Goal: Book appointment/travel/reservation

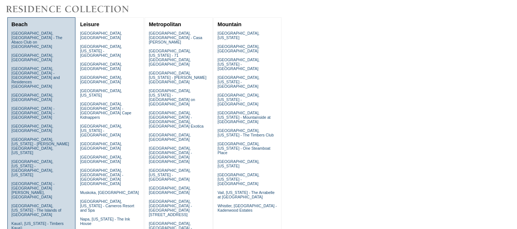
scroll to position [123, 0]
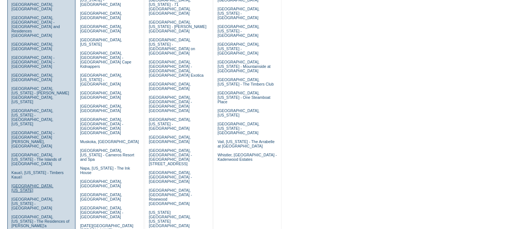
click at [39, 183] on link "Kiawah Island, South Carolina" at bounding box center [32, 187] width 42 height 9
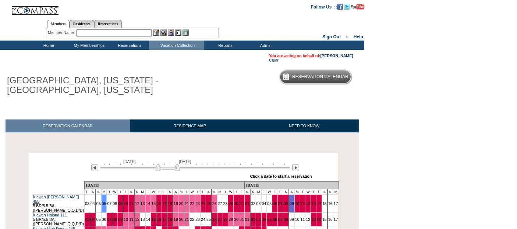
click at [81, 34] on input "text" at bounding box center [114, 32] width 75 height 7
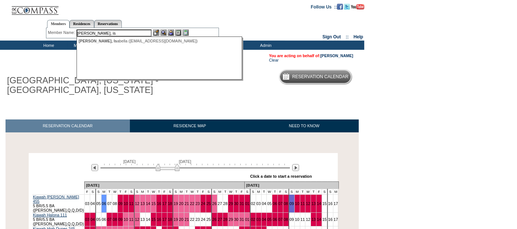
click at [137, 42] on div "[PERSON_NAME], Is abella ([EMAIL_ADDRESS][DOMAIN_NAME])" at bounding box center [160, 41] width 162 height 4
type input "[PERSON_NAME] ([EMAIL_ADDRESS][DOMAIN_NAME])"
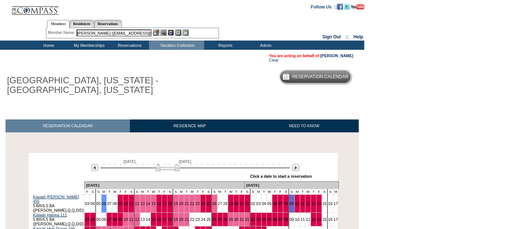
click at [171, 33] on img at bounding box center [171, 32] width 6 height 6
click at [327, 56] on link "[PERSON_NAME]" at bounding box center [337, 55] width 33 height 4
